Goal: Task Accomplishment & Management: Complete application form

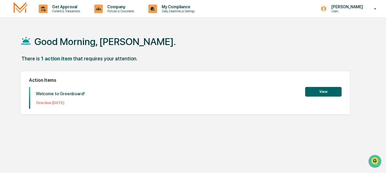
click at [328, 93] on button "View" at bounding box center [323, 92] width 36 height 10
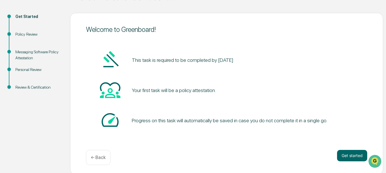
scroll to position [57, 0]
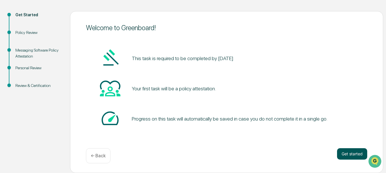
click at [349, 153] on button "Get started" at bounding box center [352, 153] width 30 height 11
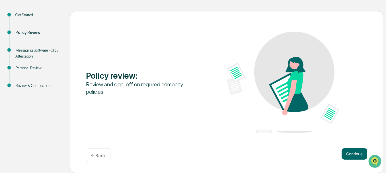
click at [349, 153] on button "Continue" at bounding box center [355, 153] width 26 height 11
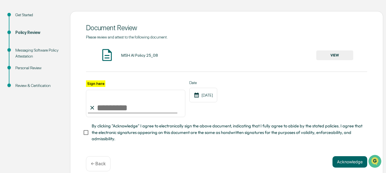
click at [123, 111] on input "Sign here" at bounding box center [135, 103] width 99 height 27
type input "**********"
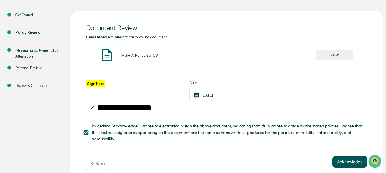
click at [354, 166] on button "Acknowledge" at bounding box center [350, 161] width 35 height 11
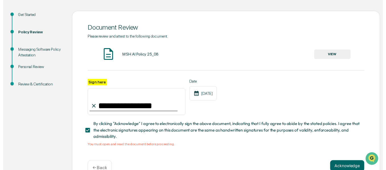
scroll to position [73, 0]
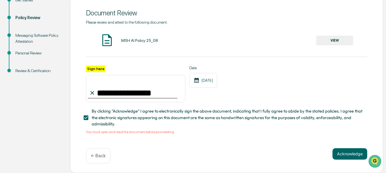
click at [332, 38] on button "VIEW" at bounding box center [335, 41] width 37 height 10
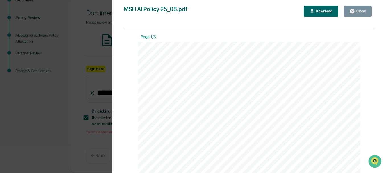
click at [355, 12] on icon "button" at bounding box center [352, 11] width 4 height 4
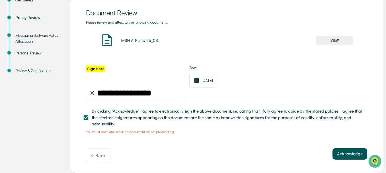
click at [344, 153] on button "Acknowledge" at bounding box center [350, 153] width 35 height 11
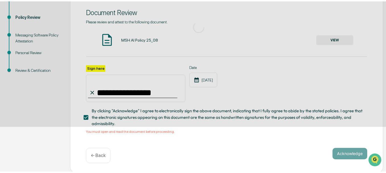
scroll to position [57, 0]
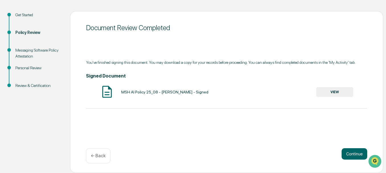
click at [332, 89] on button "VIEW" at bounding box center [335, 92] width 37 height 10
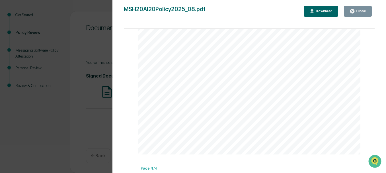
scroll to position [769, 0]
click at [179, 129] on div "AI Policy Generative Artificial Intelligence [PERSON_NAME] & Co., Member FINRA/…" at bounding box center [249, 30] width 222 height 288
click at [171, 134] on div "AI Policy Generative Artificial Intelligence [PERSON_NAME] & Co., Member FINRA/…" at bounding box center [249, 30] width 222 height 288
click at [234, 136] on span "Print Name" at bounding box center [238, 138] width 18 height 4
click at [326, 132] on div "AI Policy Generative Artificial Intelligence [PERSON_NAME] & Co., Member FINRA/…" at bounding box center [249, 30] width 222 height 288
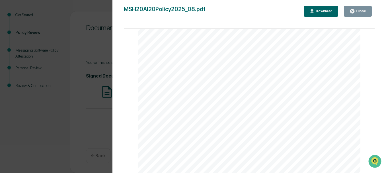
scroll to position [1011, 0]
drag, startPoint x: 373, startPoint y: 127, endPoint x: 11, endPoint y: 1, distance: 383.1
click at [353, 9] on icon "button" at bounding box center [352, 11] width 5 height 5
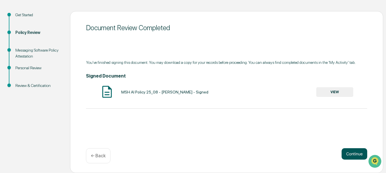
click at [352, 154] on button "Continue" at bounding box center [355, 153] width 26 height 11
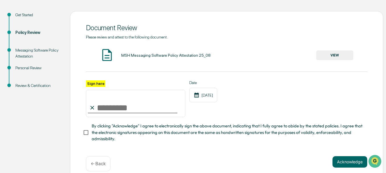
click at [330, 54] on button "VIEW" at bounding box center [335, 55] width 37 height 10
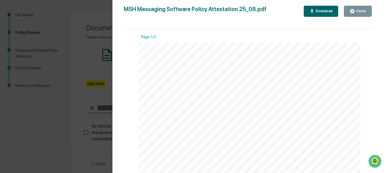
click at [355, 10] on icon "button" at bounding box center [352, 11] width 4 height 4
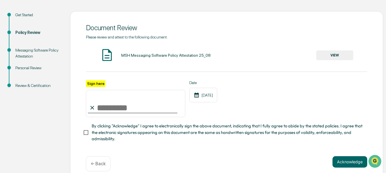
click at [124, 106] on input "Sign here" at bounding box center [135, 103] width 99 height 27
type input "**********"
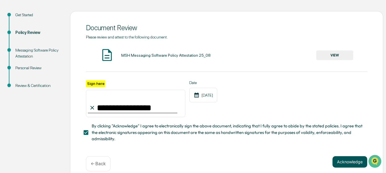
click at [344, 164] on button "Acknowledge" at bounding box center [350, 161] width 35 height 11
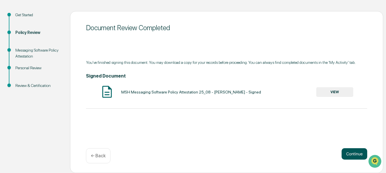
click at [353, 151] on button "Continue" at bounding box center [355, 153] width 26 height 11
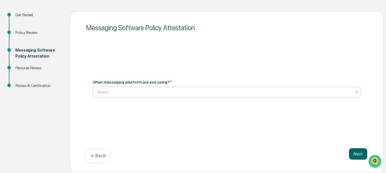
click at [356, 92] on icon at bounding box center [357, 92] width 5 height 5
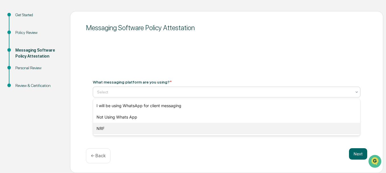
click at [101, 129] on div "NRF" at bounding box center [226, 128] width 267 height 11
drag, startPoint x: 105, startPoint y: 91, endPoint x: 91, endPoint y: 91, distance: 14.2
click at [91, 91] on div "What messaging platform are you using? * option NRF, selected. 3 results availa…" at bounding box center [226, 88] width 281 height 31
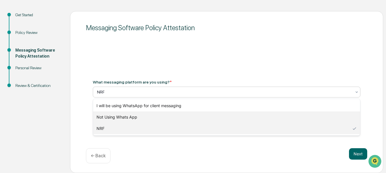
click at [122, 117] on div "Not Using Whats App" at bounding box center [226, 116] width 267 height 11
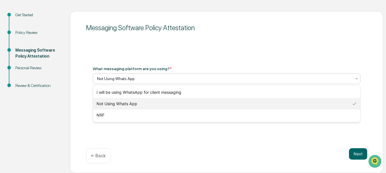
click at [356, 79] on icon at bounding box center [357, 78] width 2 height 1
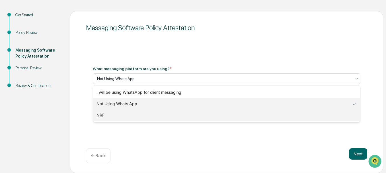
click at [100, 115] on div "NRF" at bounding box center [226, 114] width 267 height 11
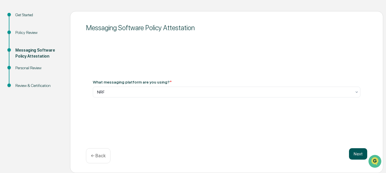
click at [358, 153] on button "Next" at bounding box center [358, 153] width 18 height 11
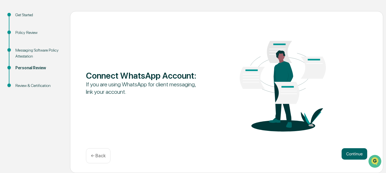
click at [358, 153] on button "Continue" at bounding box center [355, 153] width 26 height 11
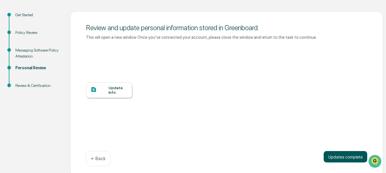
click at [343, 157] on button "Updates complete" at bounding box center [346, 156] width 44 height 11
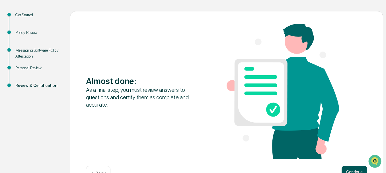
click at [353, 169] on button "Continue" at bounding box center [355, 171] width 26 height 11
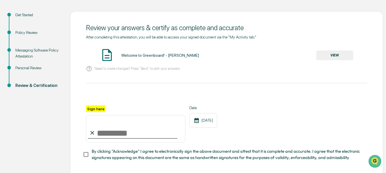
click at [337, 53] on button "VIEW" at bounding box center [335, 55] width 37 height 10
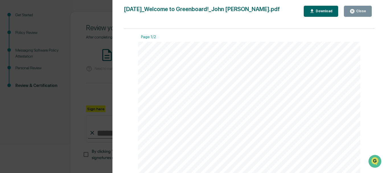
click at [359, 10] on div "Close" at bounding box center [360, 11] width 11 height 4
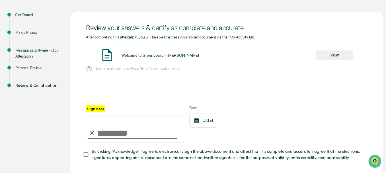
click at [124, 134] on input "Sign here" at bounding box center [135, 128] width 99 height 27
type input "**********"
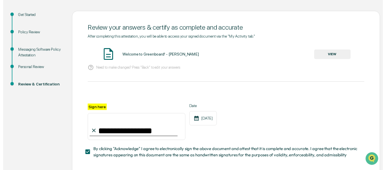
scroll to position [85, 0]
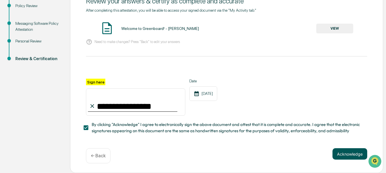
click at [349, 152] on button "Acknowledge" at bounding box center [350, 153] width 35 height 11
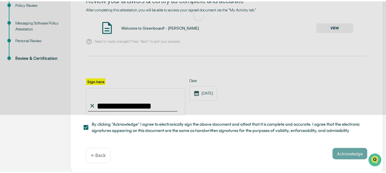
scroll to position [57, 0]
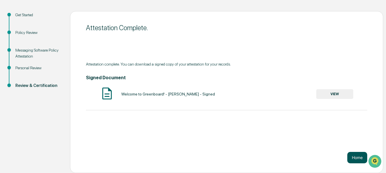
click at [355, 158] on button "Home" at bounding box center [358, 157] width 20 height 11
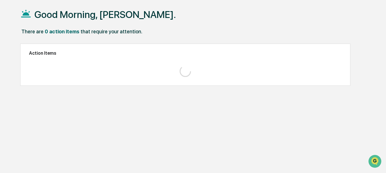
scroll to position [27, 0]
